Goal: Information Seeking & Learning: Learn about a topic

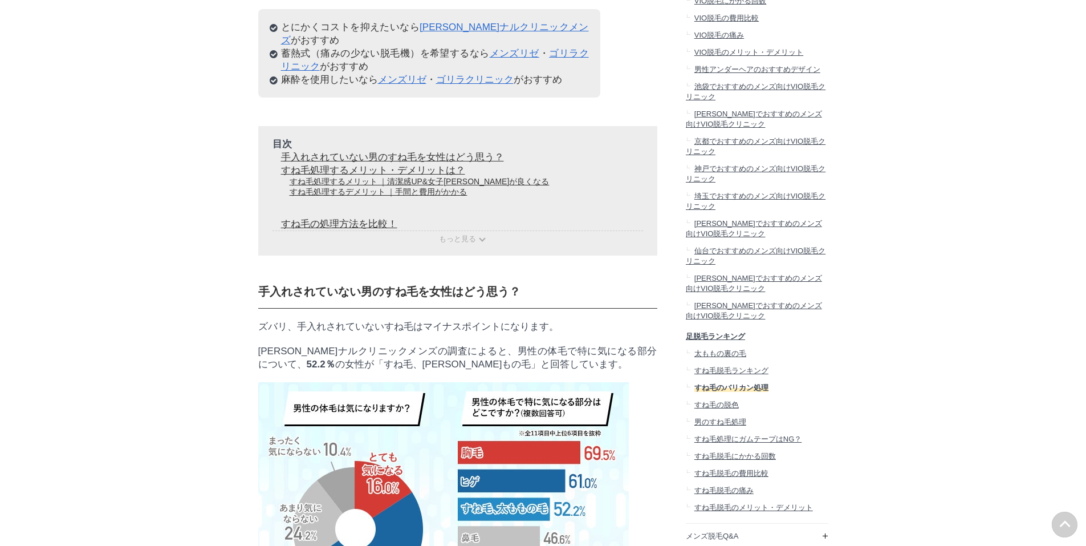
scroll to position [1140, 0]
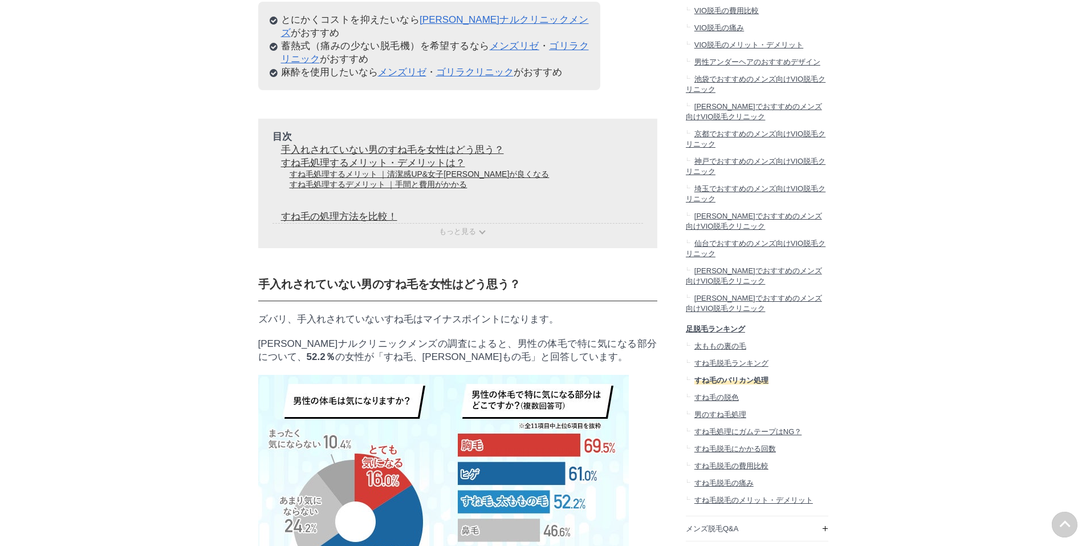
click at [382, 248] on div "目次 手入れされていない男のすね毛を女性はどう思う？ すね毛処理するメリット・デメリットは？ すね毛処理するメリット ｜清潔感UP&女子ウケが良くなる すね毛…" at bounding box center [457, 183] width 399 height 129
click at [457, 237] on p "もっと見る" at bounding box center [458, 230] width 371 height 14
click at [460, 236] on span "もっと見る" at bounding box center [457, 231] width 37 height 9
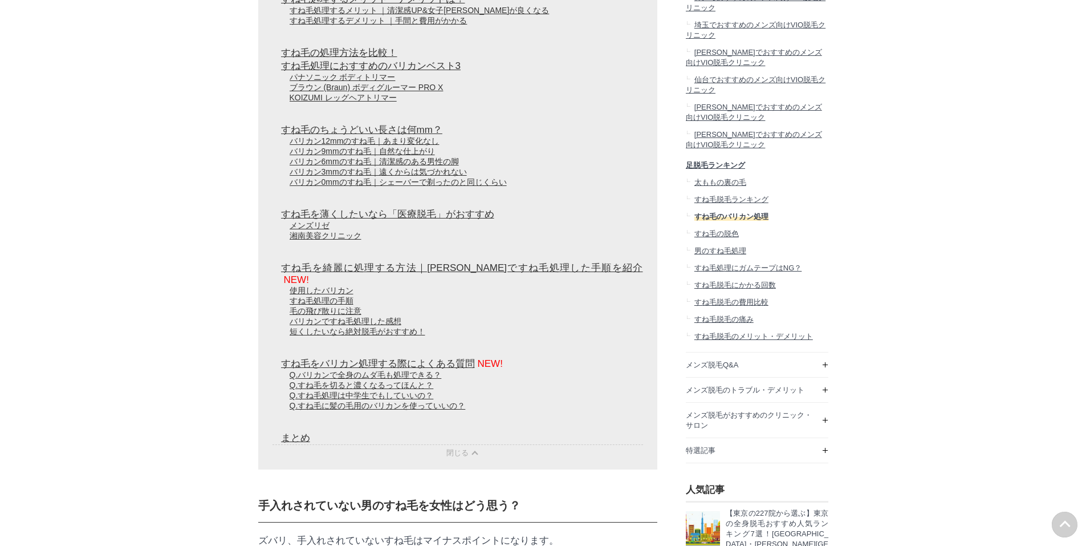
scroll to position [1312, 0]
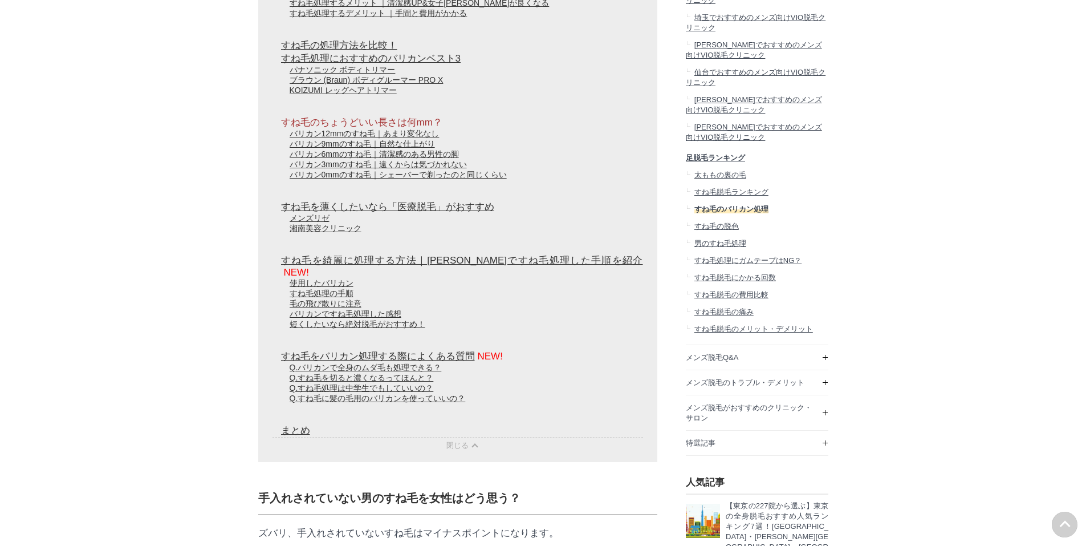
click at [319, 128] on link "すね毛のちょうどいい長さは何mm？" at bounding box center [361, 122] width 161 height 11
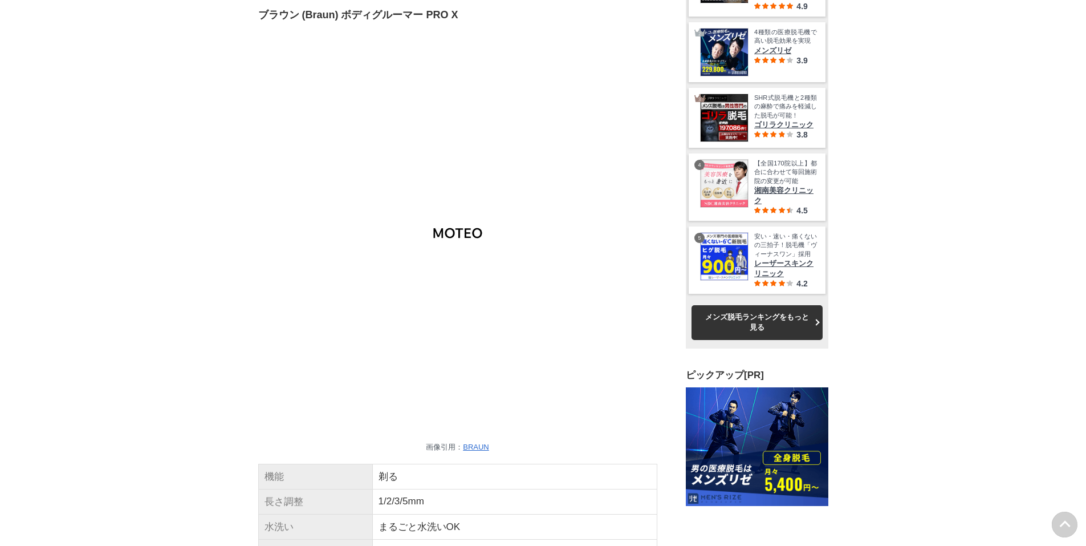
scroll to position [0, 0]
